Goal: Information Seeking & Learning: Learn about a topic

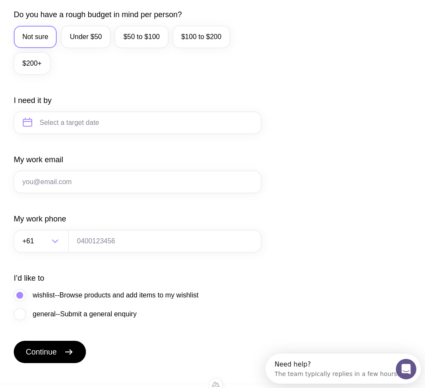
scroll to position [418, 0]
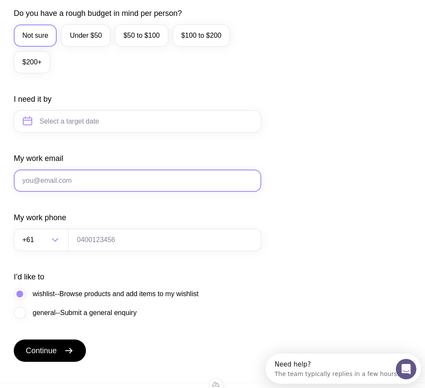
click at [105, 192] on input "My work email" at bounding box center [138, 181] width 248 height 22
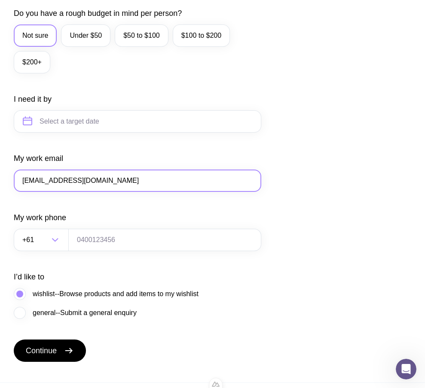
type input "q3@gmail.com"
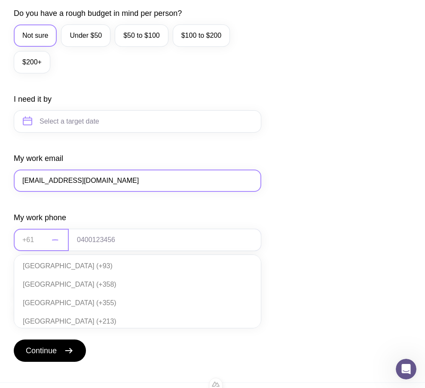
scroll to position [186, 0]
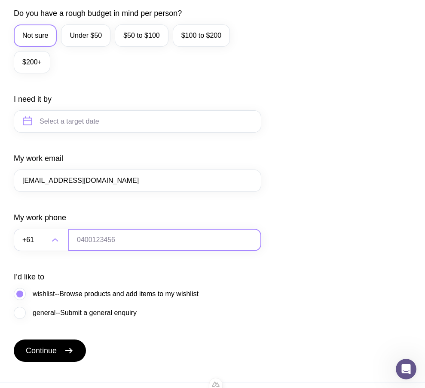
click at [125, 251] on input "tel" at bounding box center [164, 240] width 193 height 22
type input "0664130449"
click at [44, 318] on span "general--Submit a general enquiry" at bounding box center [85, 313] width 104 height 10
click at [0, 0] on input "general--Submit a general enquiry" at bounding box center [0, 0] width 0 height 0
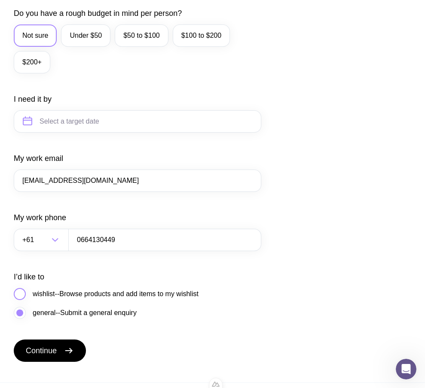
click at [50, 300] on span "wishlist--Browse products and add items to my wishlist" at bounding box center [116, 294] width 166 height 10
click at [0, 0] on input "wishlist--Browse products and add items to my wishlist" at bounding box center [0, 0] width 0 height 0
click at [41, 318] on span "general--Submit a general enquiry" at bounding box center [85, 313] width 104 height 10
click at [0, 0] on input "general--Submit a general enquiry" at bounding box center [0, 0] width 0 height 0
click at [61, 362] on button "Continue" at bounding box center [50, 351] width 72 height 22
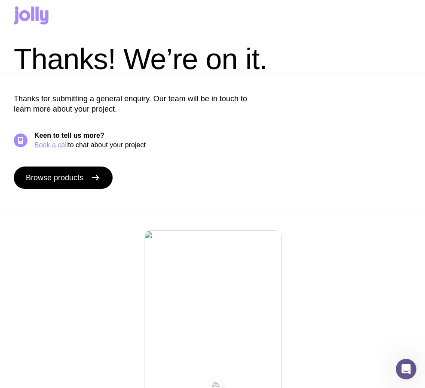
scroll to position [0, 0]
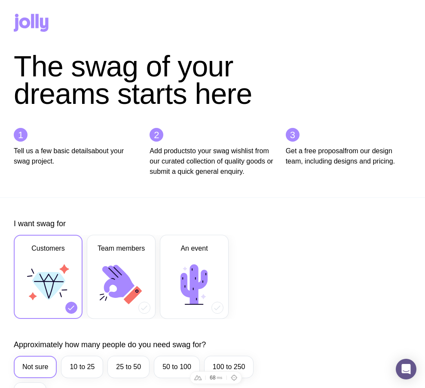
scroll to position [420, 0]
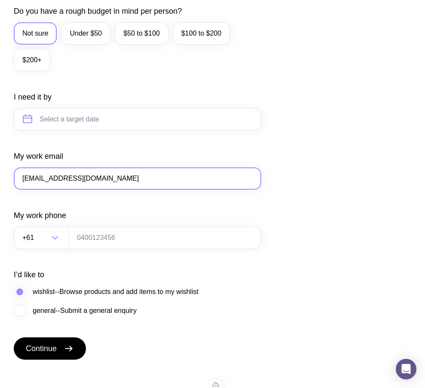
type input "q4@gmail.com"
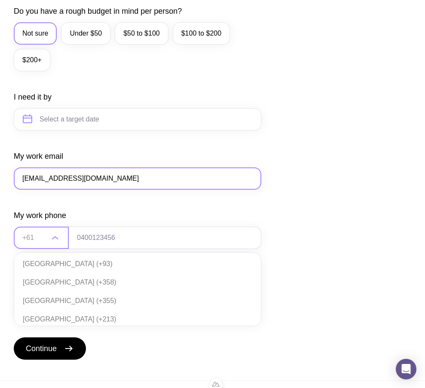
scroll to position [186, 0]
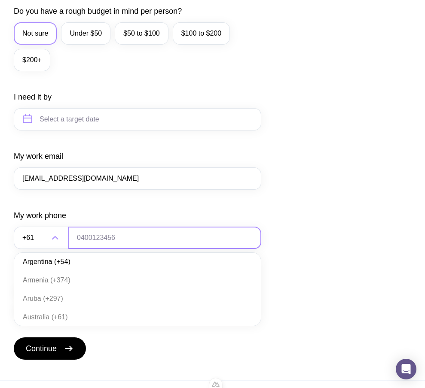
click at [121, 248] on input "tel" at bounding box center [164, 238] width 193 height 22
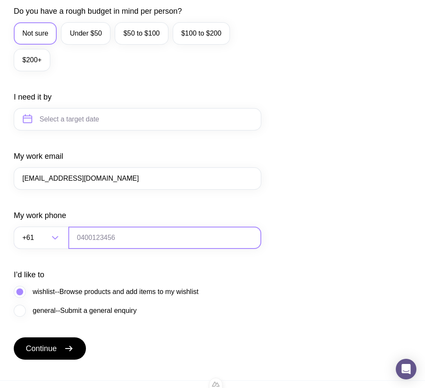
type input "0664130449"
click at [63, 316] on span "general--Submit a general enquiry" at bounding box center [85, 311] width 104 height 10
click at [0, 0] on input "general--Submit a general enquiry" at bounding box center [0, 0] width 0 height 0
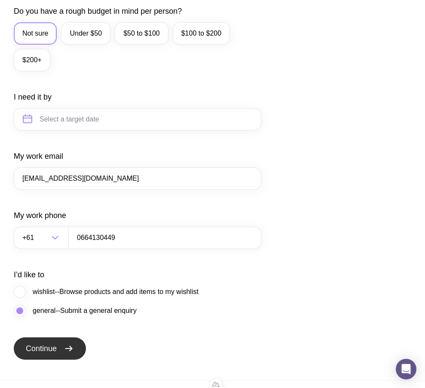
click at [55, 354] on span "Continue" at bounding box center [41, 349] width 31 height 10
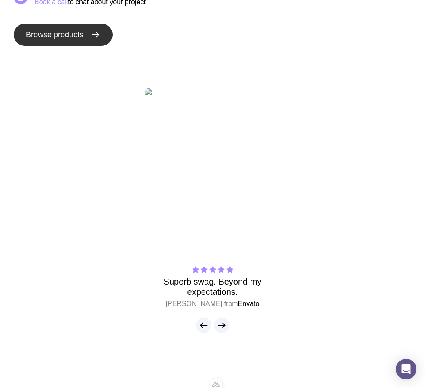
click at [86, 37] on link "Browse products" at bounding box center [63, 35] width 99 height 22
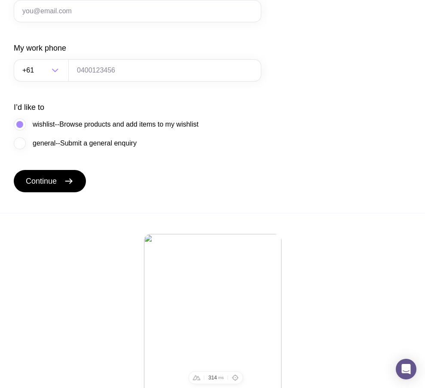
scroll to position [586, 0]
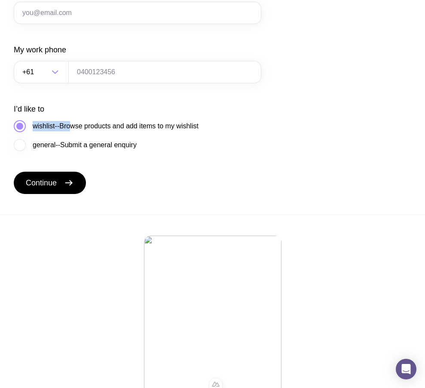
drag, startPoint x: 232, startPoint y: 133, endPoint x: 73, endPoint y: 135, distance: 158.1
click at [73, 135] on div "I’d like to wishlist--Browse products and add items to my wishlist general--Sub…" at bounding box center [138, 127] width 248 height 47
click at [215, 138] on div "I’d like to wishlist--Browse products and add items to my wishlist general--Sub…" at bounding box center [138, 127] width 248 height 47
drag, startPoint x: 210, startPoint y: 136, endPoint x: 270, endPoint y: 146, distance: 61.0
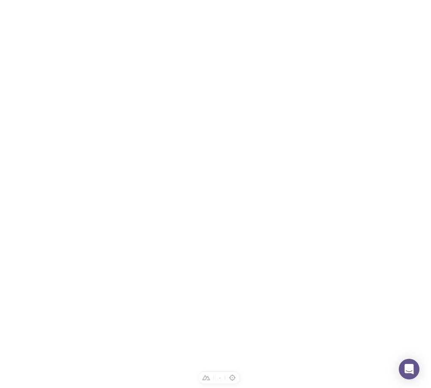
scroll to position [0, 0]
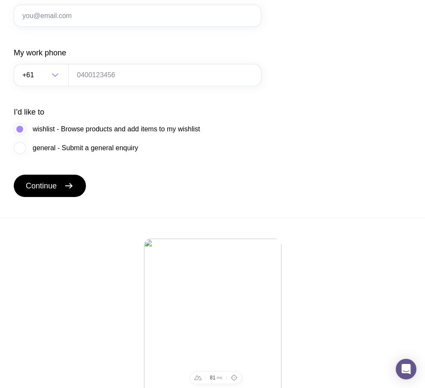
scroll to position [584, 0]
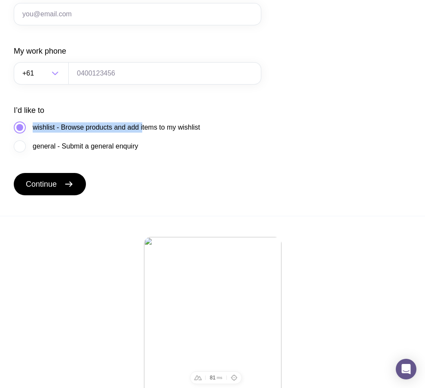
drag, startPoint x: 214, startPoint y: 140, endPoint x: 147, endPoint y: 141, distance: 67.0
click at [147, 141] on div "I’d like to wishlist - Browse products and add items to my wishlist general - S…" at bounding box center [138, 128] width 248 height 47
click at [211, 134] on div "I’d like to wishlist - Browse products and add items to my wishlist general - S…" at bounding box center [138, 128] width 248 height 47
drag, startPoint x: 199, startPoint y: 138, endPoint x: 205, endPoint y: 139, distance: 5.7
click at [205, 139] on div "I’d like to wishlist - Browse products and add items to my wishlist general - S…" at bounding box center [138, 128] width 248 height 47
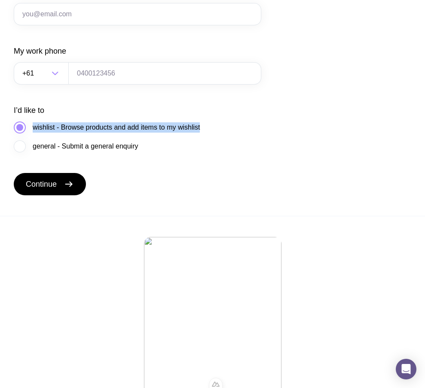
click at [205, 141] on div "I’d like to wishlist - Browse products and add items to my wishlist general - S…" at bounding box center [138, 128] width 248 height 47
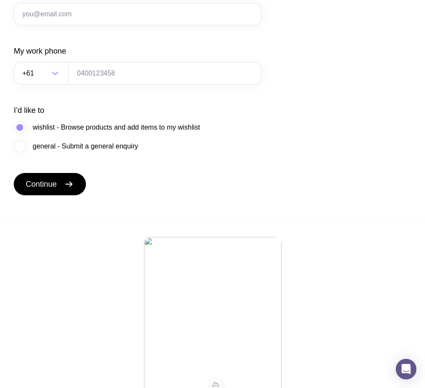
drag, startPoint x: 155, startPoint y: 156, endPoint x: 141, endPoint y: 158, distance: 14.8
click at [141, 153] on div "general - Submit a general enquiry" at bounding box center [107, 147] width 186 height 12
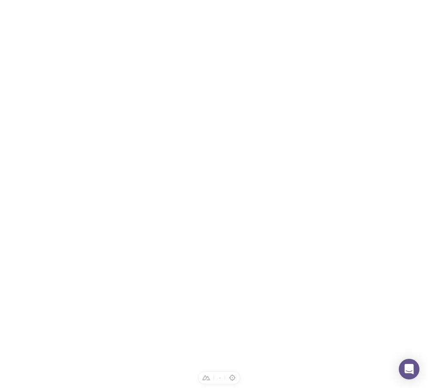
scroll to position [0, 0]
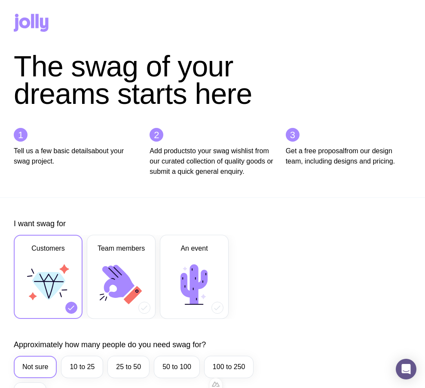
click at [35, 20] on icon at bounding box center [31, 23] width 35 height 18
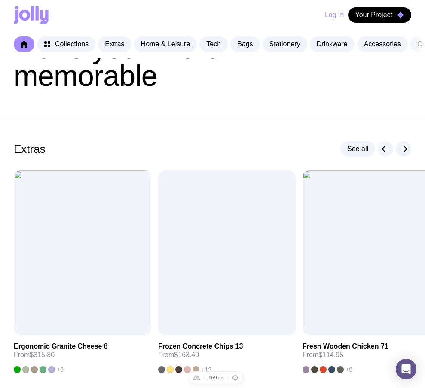
scroll to position [97, 0]
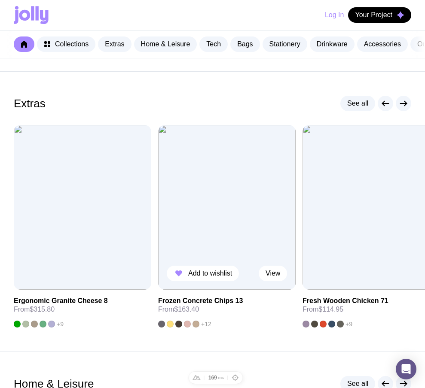
click at [227, 178] on img at bounding box center [227, 207] width 138 height 165
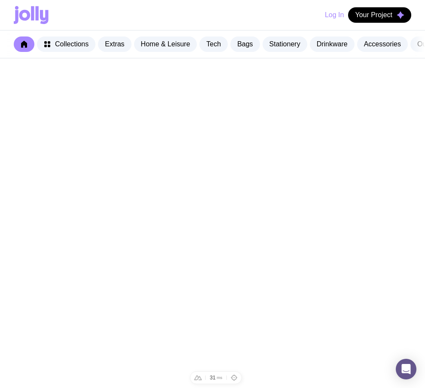
scroll to position [97, 0]
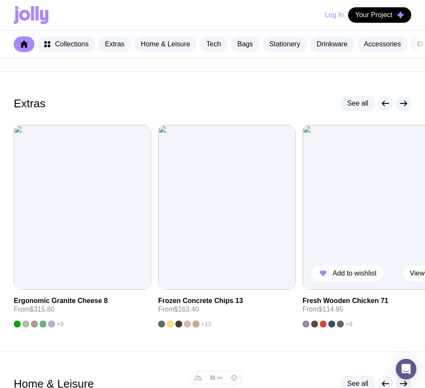
click at [385, 200] on img at bounding box center [372, 207] width 138 height 165
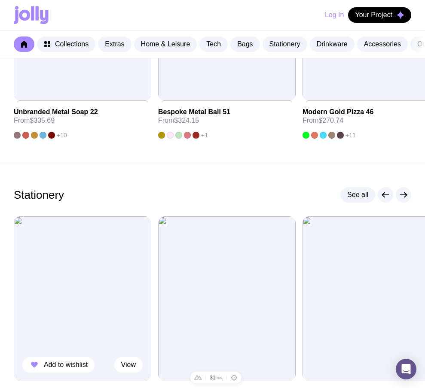
scroll to position [1130, 0]
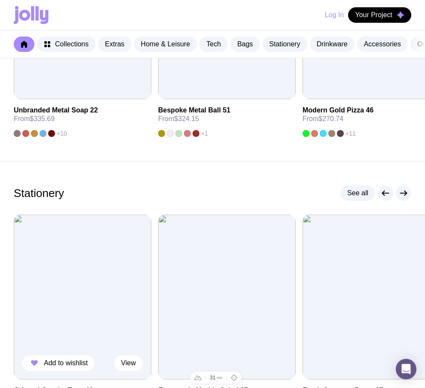
drag, startPoint x: 63, startPoint y: 310, endPoint x: 93, endPoint y: 297, distance: 33.1
click at [63, 310] on img at bounding box center [83, 297] width 138 height 165
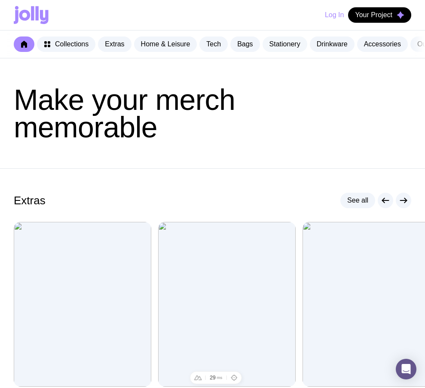
click at [288, 41] on link "Stationery" at bounding box center [285, 44] width 45 height 15
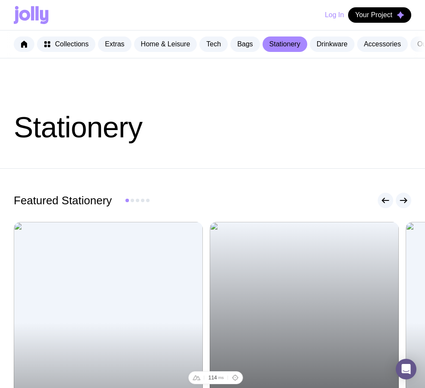
click at [254, 305] on div at bounding box center [304, 348] width 189 height 252
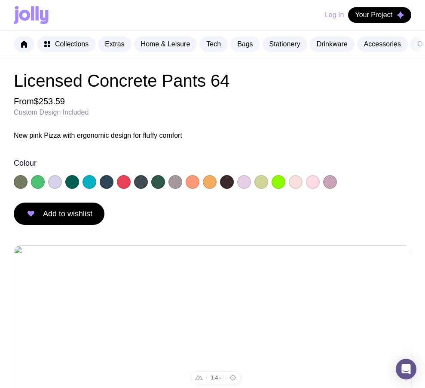
click at [260, 43] on link "Bags" at bounding box center [244, 44] width 29 height 15
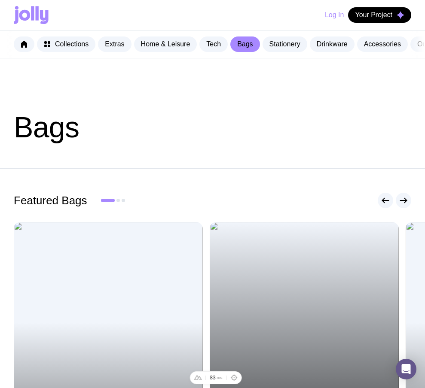
click at [290, 316] on div at bounding box center [304, 348] width 189 height 252
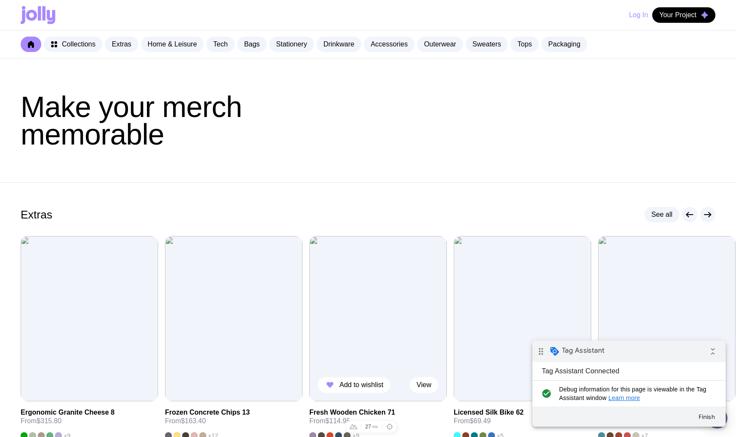
click at [371, 292] on img at bounding box center [378, 318] width 138 height 165
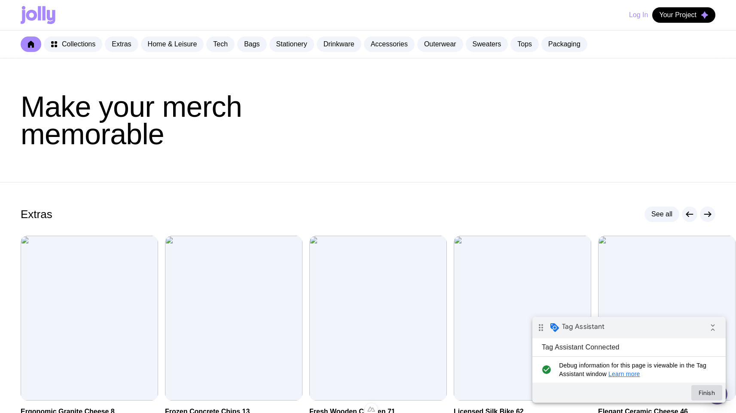
click at [708, 389] on button "Finish" at bounding box center [706, 392] width 31 height 15
click at [217, 311] on img at bounding box center [234, 318] width 138 height 165
click at [400, 310] on img at bounding box center [378, 318] width 138 height 165
click at [514, 292] on img at bounding box center [523, 318] width 138 height 165
click at [67, 333] on img at bounding box center [90, 318] width 138 height 165
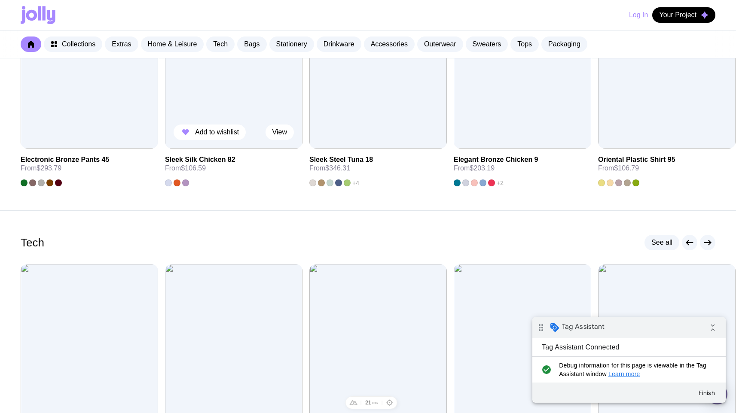
scroll to position [543, 0]
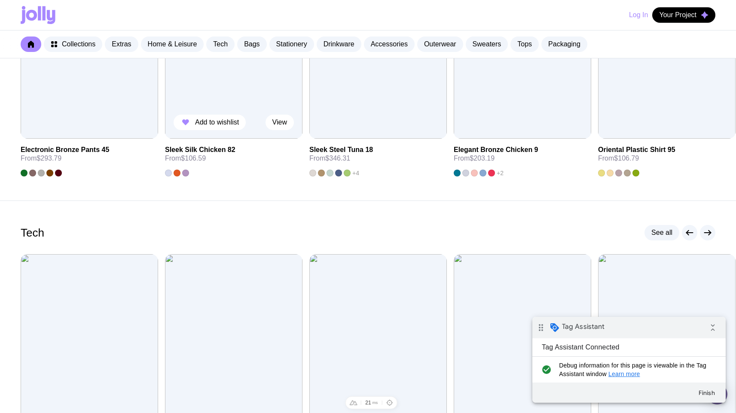
click at [264, 108] on img at bounding box center [234, 56] width 138 height 165
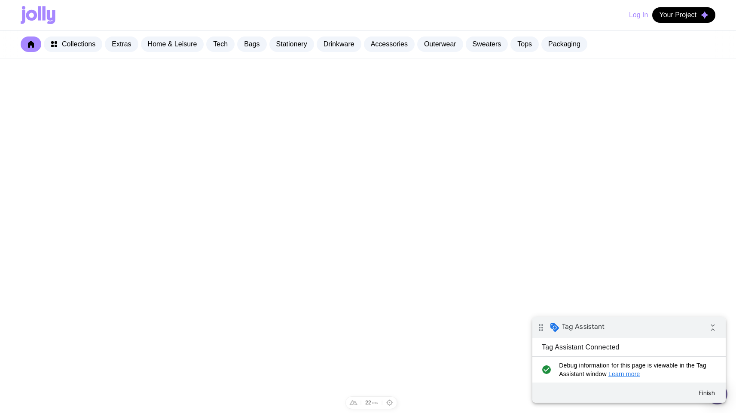
scroll to position [514, 0]
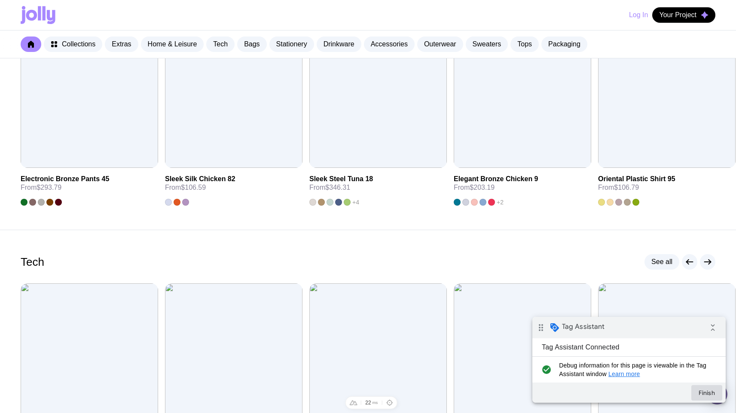
click at [707, 391] on button "Finish" at bounding box center [706, 392] width 31 height 15
